Goal: Check status: Check status

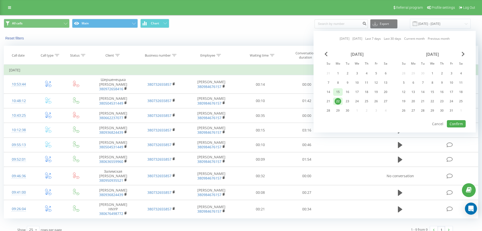
click at [338, 92] on div "15" at bounding box center [338, 92] width 7 height 7
click at [329, 101] on div "21" at bounding box center [328, 101] width 7 height 7
click at [458, 125] on button "Confirm" at bounding box center [456, 123] width 19 height 7
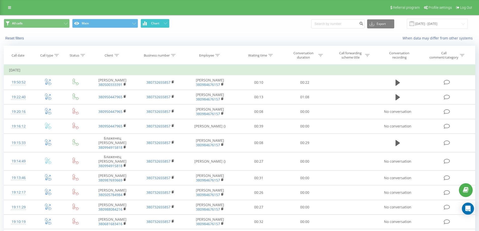
click at [159, 24] on span "Chart" at bounding box center [155, 24] width 8 height 4
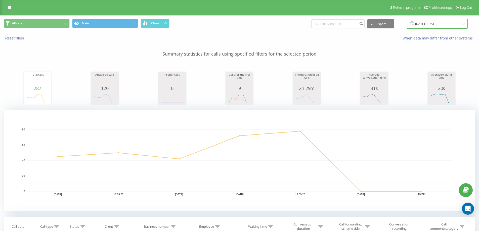
click at [427, 22] on input "[DATE] - [DATE]" at bounding box center [436, 24] width 61 height 10
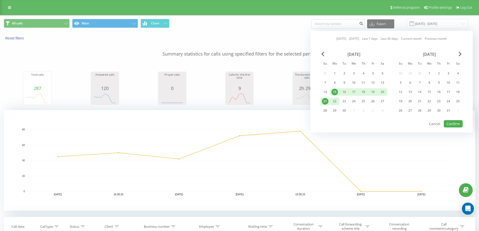
click at [334, 101] on div "22" at bounding box center [334, 101] width 7 height 7
click at [456, 123] on button "Confirm" at bounding box center [452, 123] width 19 height 7
type input "[DATE] - [DATE]"
